Goal: Transaction & Acquisition: Purchase product/service

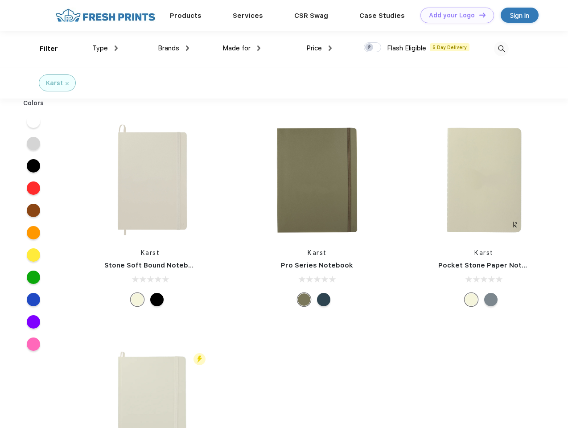
click at [454, 15] on link "Add your Logo Design Tool" at bounding box center [458, 16] width 74 height 16
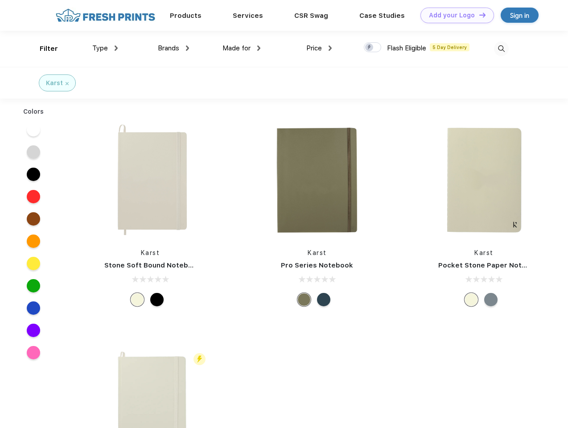
click at [0, 0] on div "Design Tool" at bounding box center [0, 0] width 0 height 0
click at [479, 15] on link "Add your Logo Design Tool" at bounding box center [458, 16] width 74 height 16
click at [43, 49] on div "Filter" at bounding box center [49, 49] width 18 height 10
click at [105, 48] on span "Type" at bounding box center [100, 48] width 16 height 8
click at [174, 48] on span "Brands" at bounding box center [168, 48] width 21 height 8
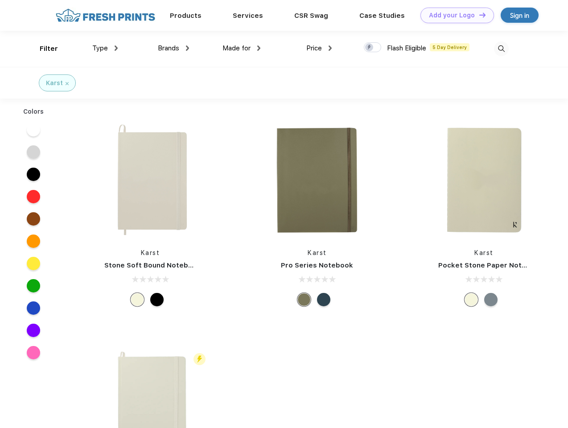
click at [242, 48] on span "Made for" at bounding box center [237, 48] width 28 height 8
click at [319, 48] on span "Price" at bounding box center [314, 48] width 16 height 8
click at [373, 48] on div at bounding box center [372, 47] width 17 height 10
click at [370, 48] on input "checkbox" at bounding box center [367, 45] width 6 height 6
click at [501, 49] on img at bounding box center [501, 48] width 15 height 15
